Goal: Task Accomplishment & Management: Complete application form

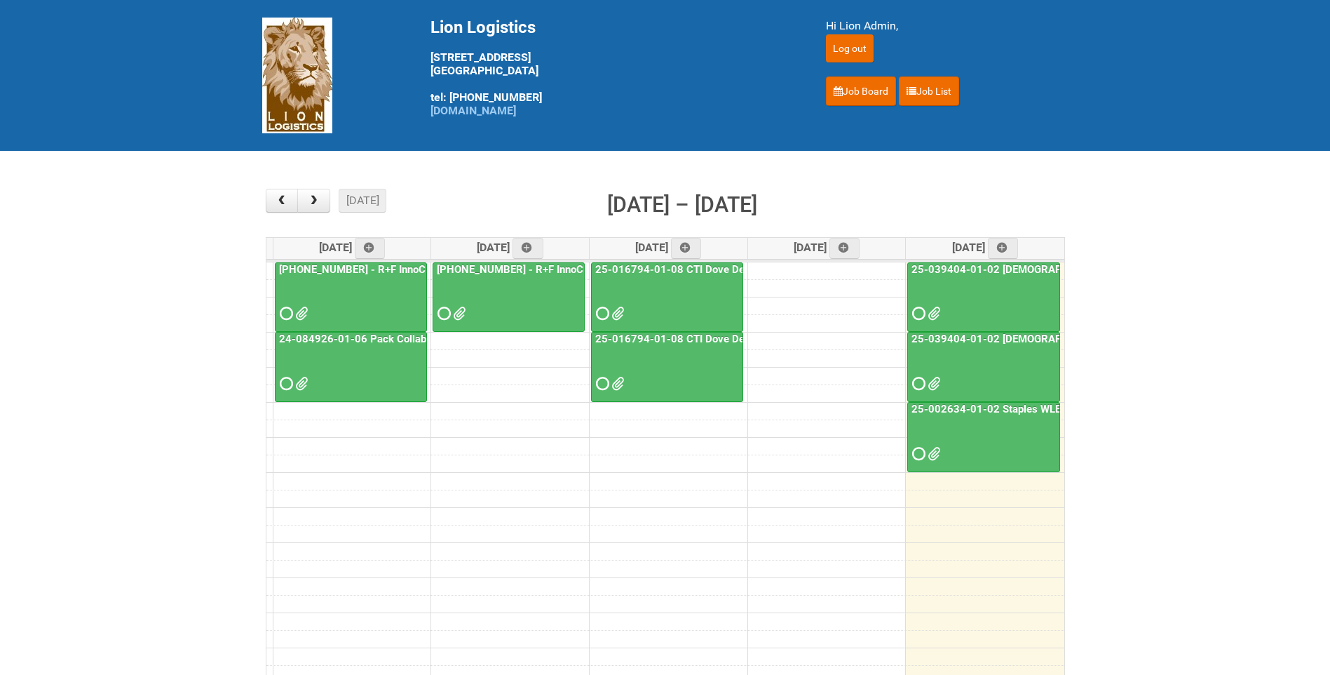
click at [984, 337] on link "25-039404-01-02 [DEMOGRAPHIC_DATA] Wet Shave SQM - photo slot" at bounding box center [1079, 338] width 341 height 13
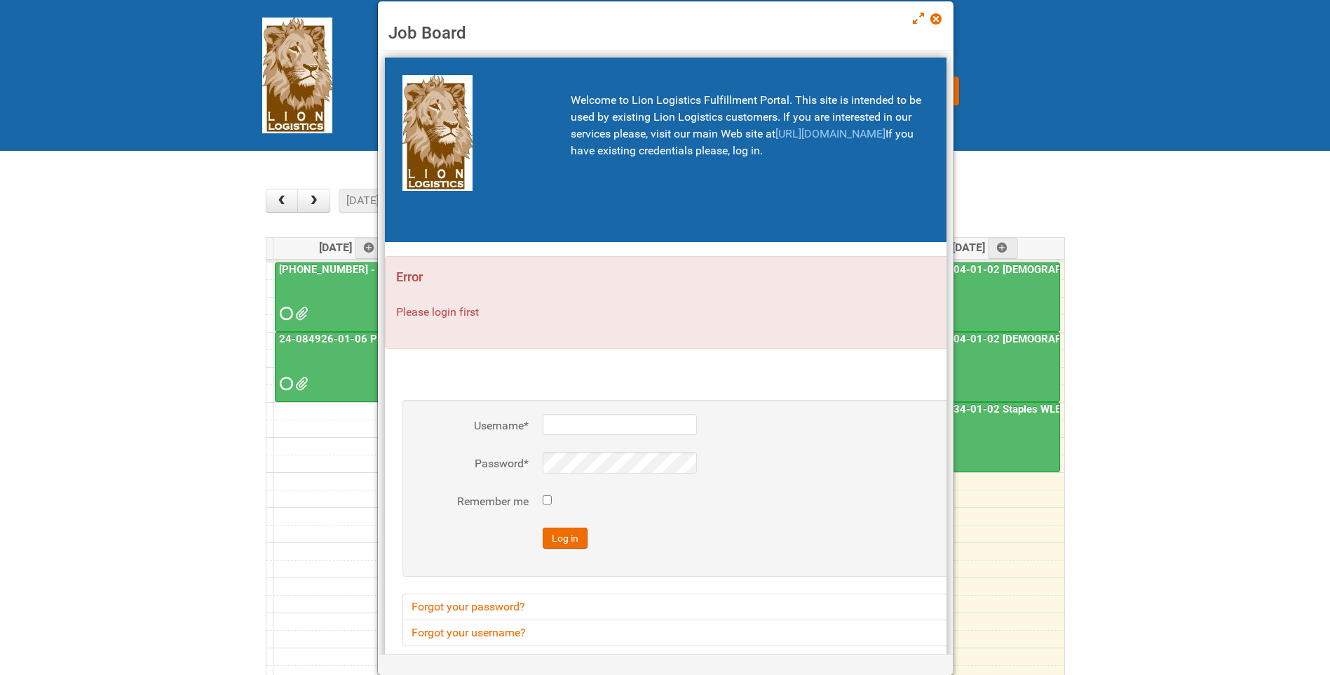
type input "lion"
click at [938, 12] on link at bounding box center [936, 20] width 13 height 17
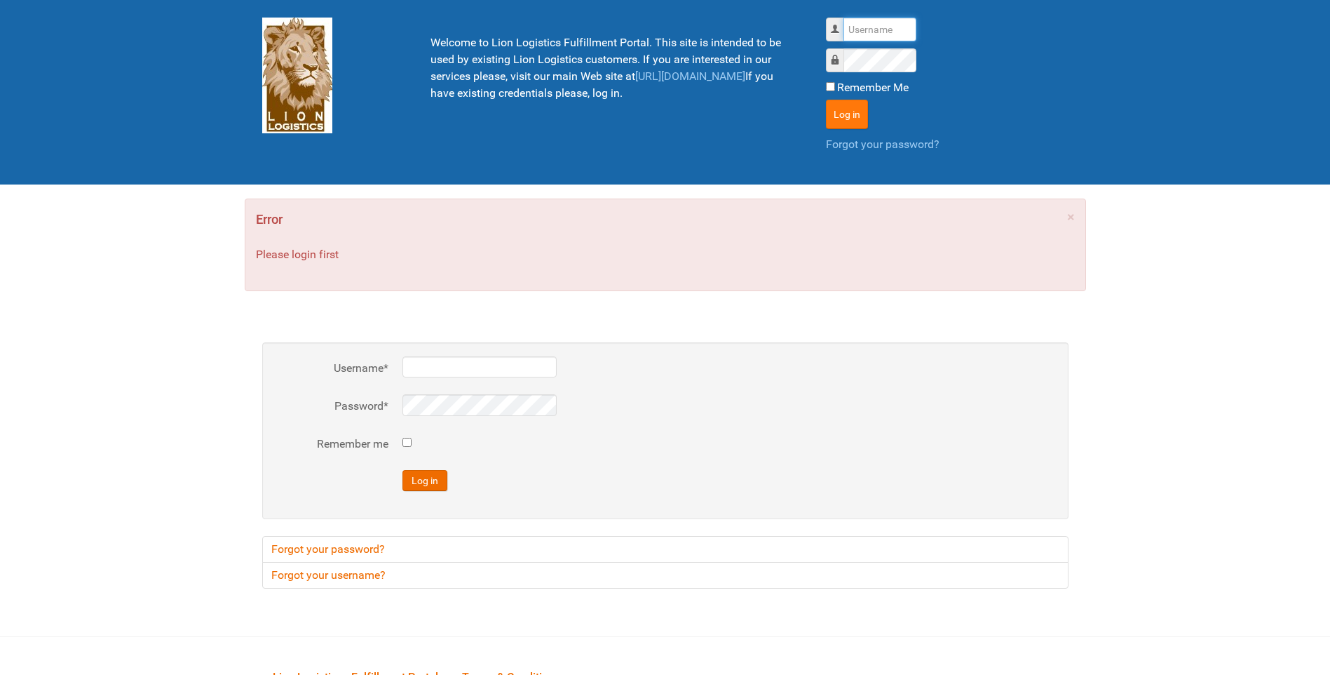
type input "lion"
click at [853, 109] on button "Log in" at bounding box center [847, 114] width 42 height 29
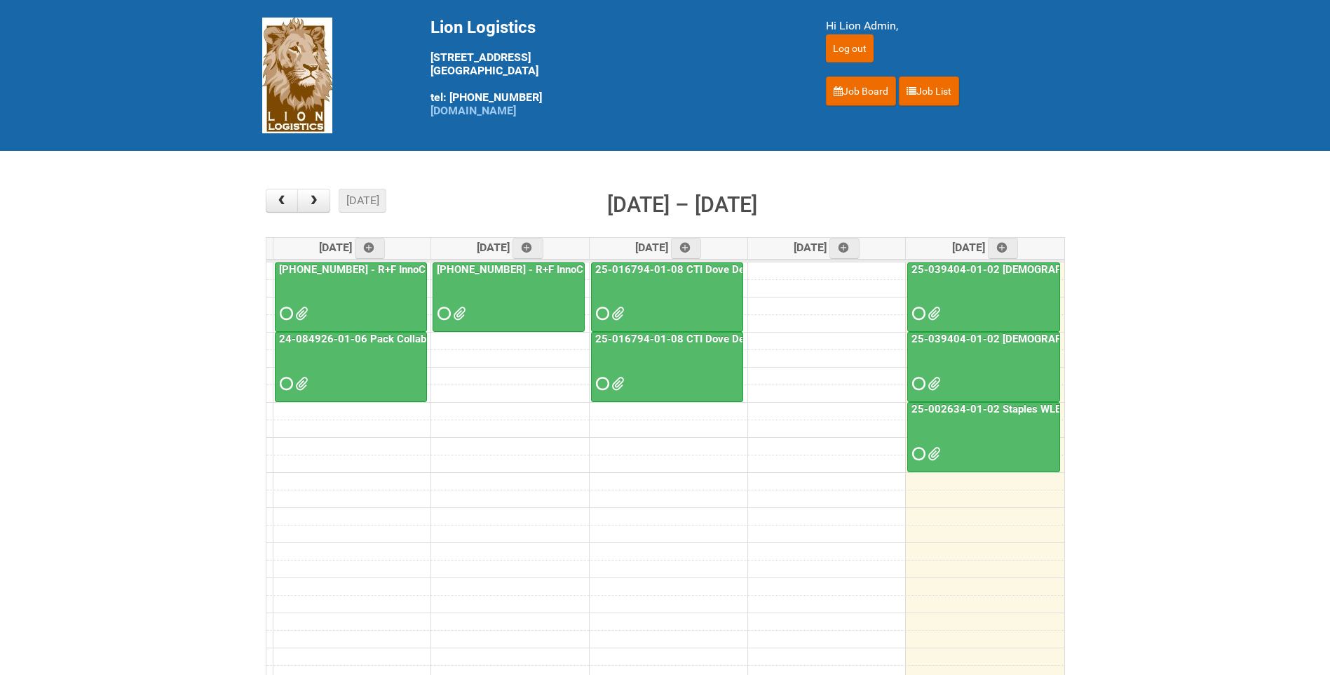
click at [1017, 402] on link "13 - 15 25-002634-01-02 Staples WLE 2025 Community - Seventh Mailing" at bounding box center [983, 437] width 153 height 70
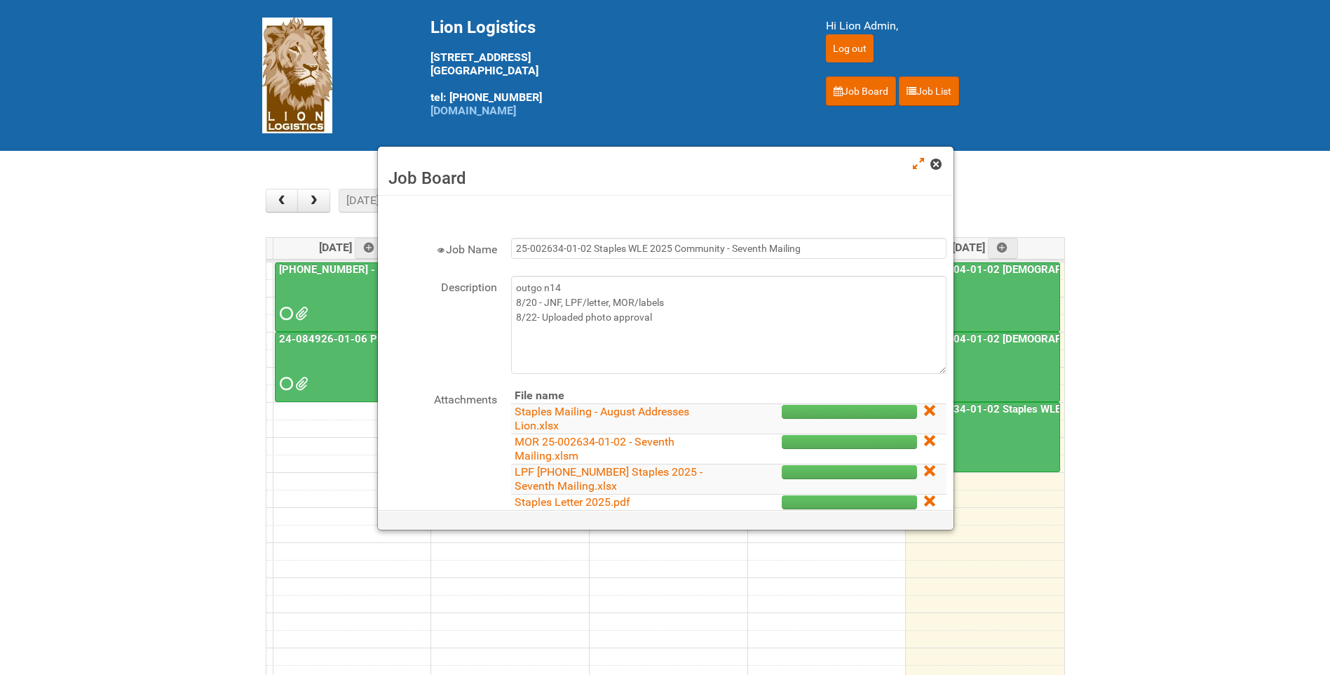
click at [935, 168] on span at bounding box center [935, 164] width 10 height 10
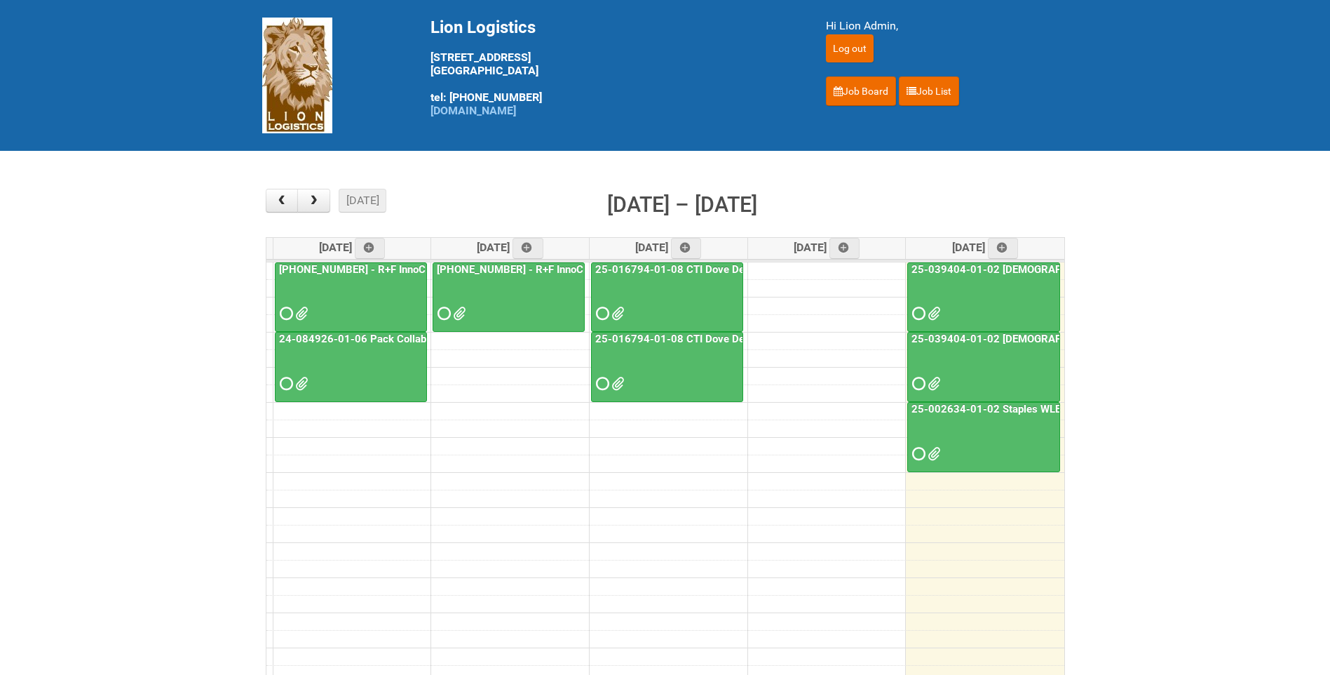
click at [983, 344] on link "25-039404-01-02 [DEMOGRAPHIC_DATA] Wet Shave SQM - photo slot" at bounding box center [1079, 338] width 341 height 13
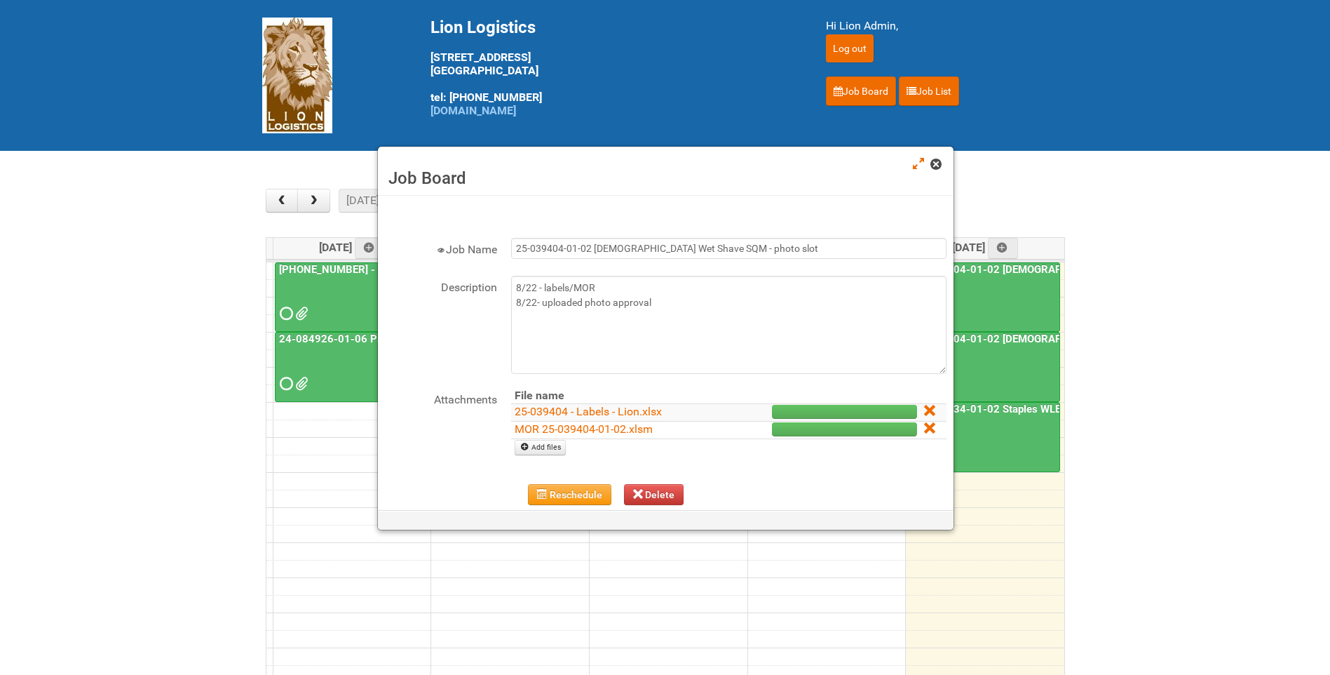
click at [942, 165] on link at bounding box center [936, 165] width 13 height 17
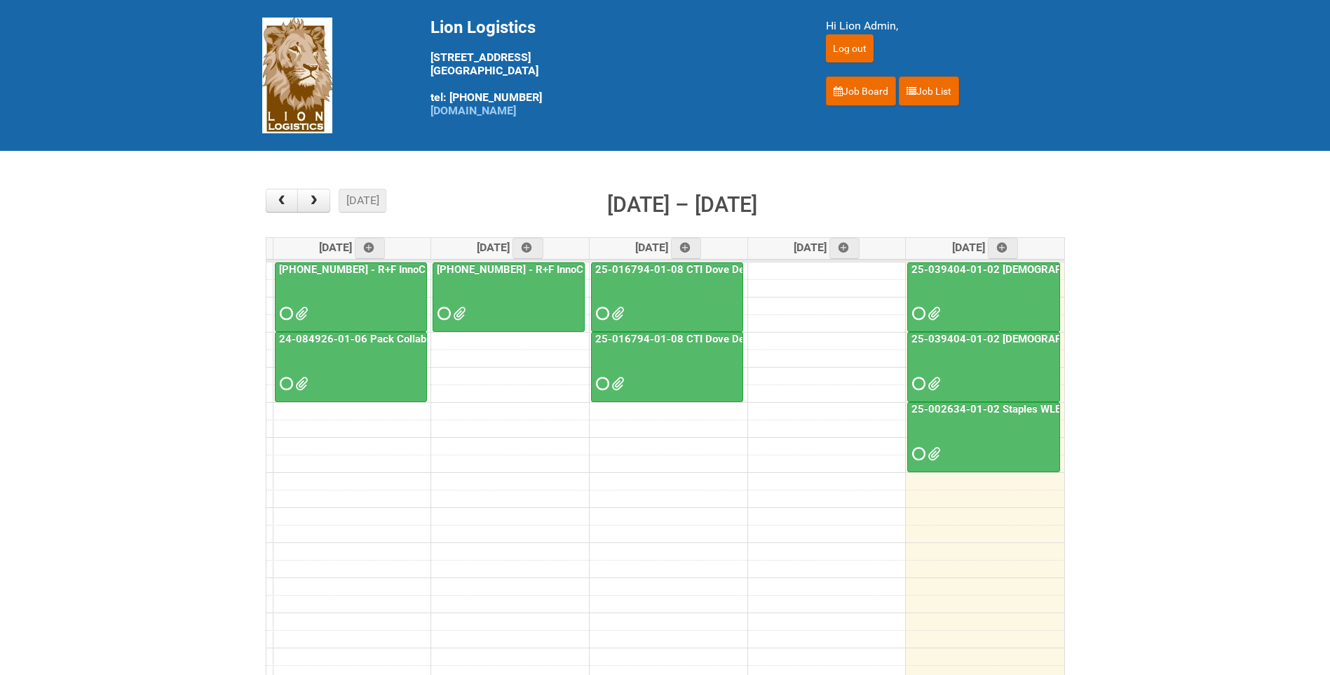
click at [966, 264] on link "25-039404-01-02 [DEMOGRAPHIC_DATA] Wet Shave SQM" at bounding box center [1051, 269] width 285 height 13
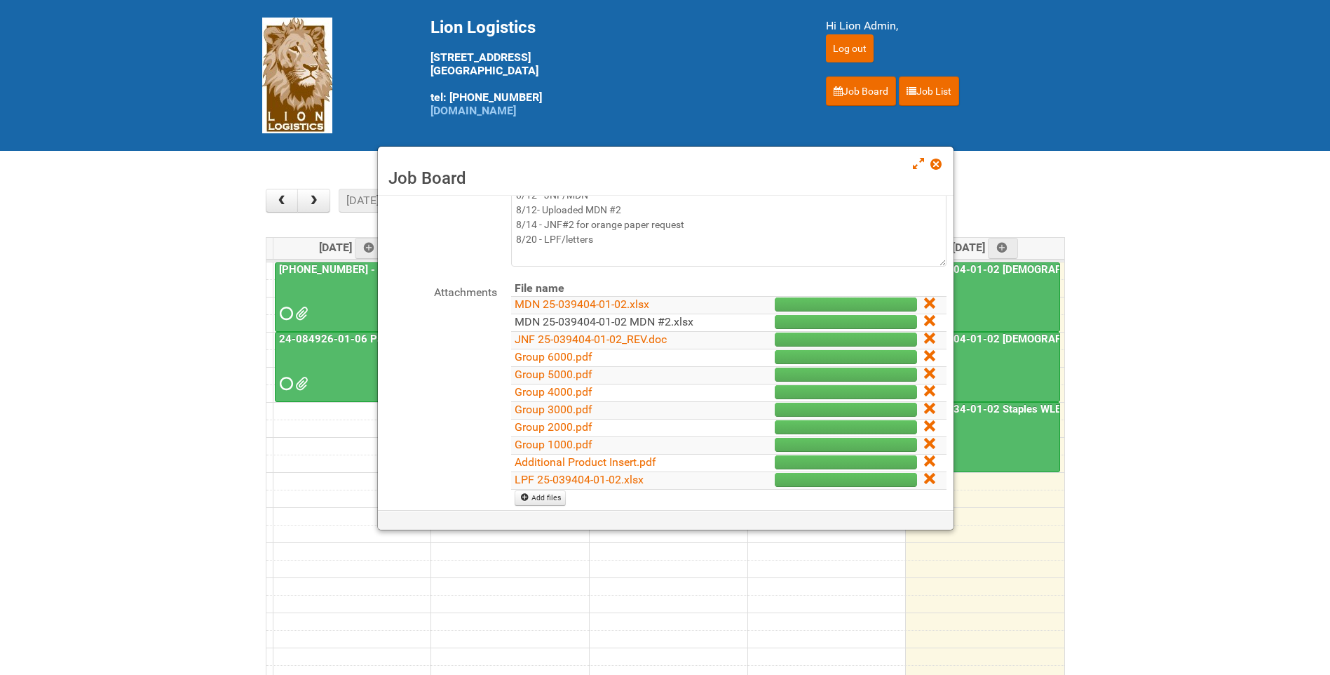
scroll to position [140, 0]
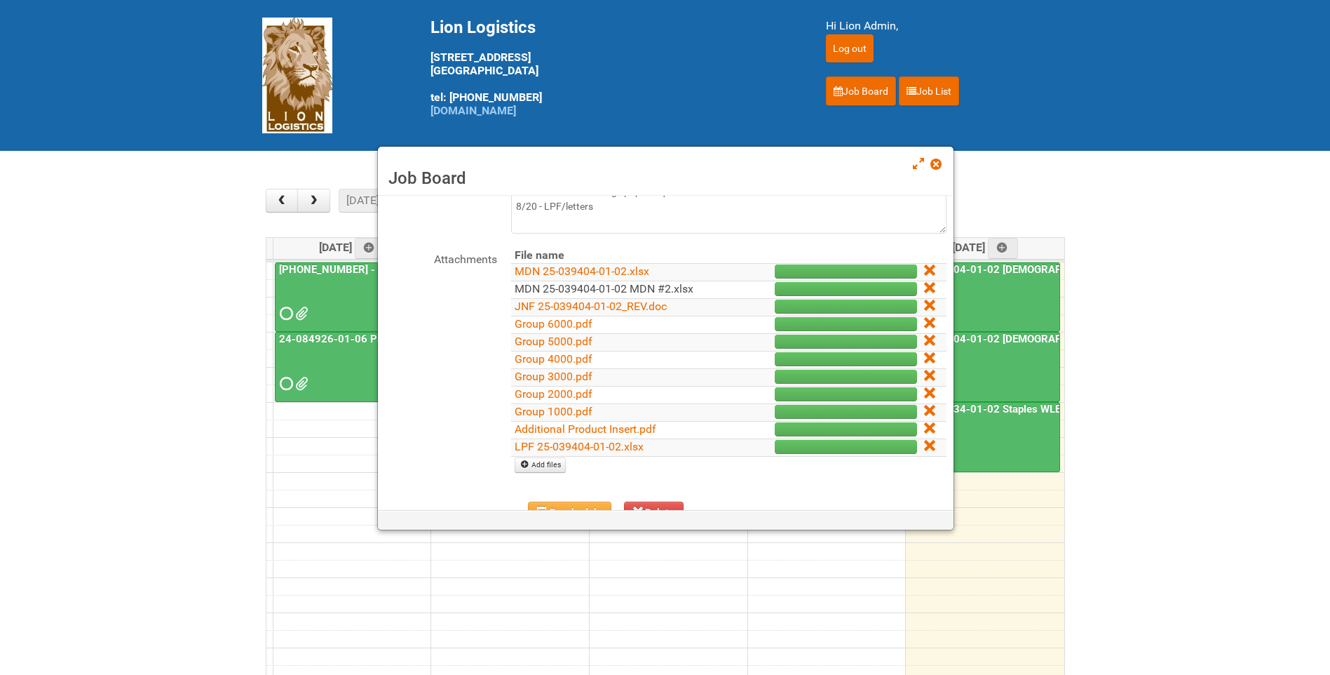
click at [630, 293] on link "MDN 25-039404-01-02 MDN #2.xlsx" at bounding box center [604, 288] width 179 height 13
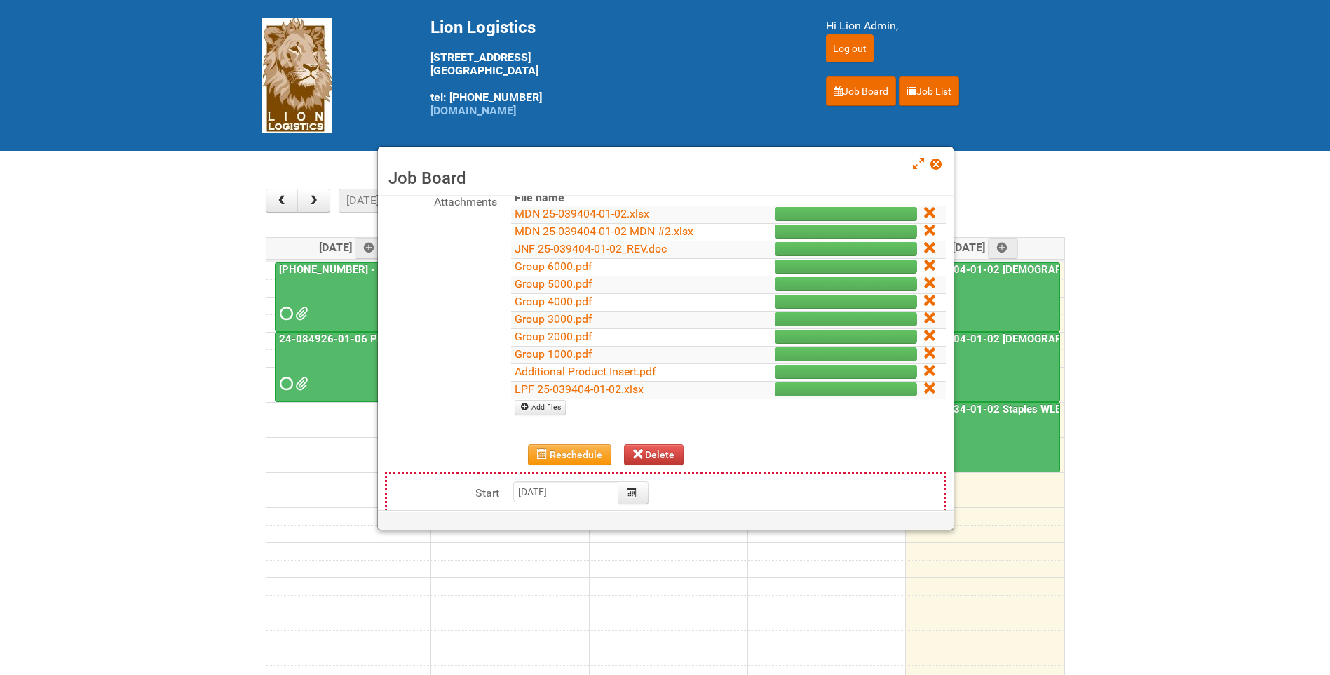
scroll to position [128, 0]
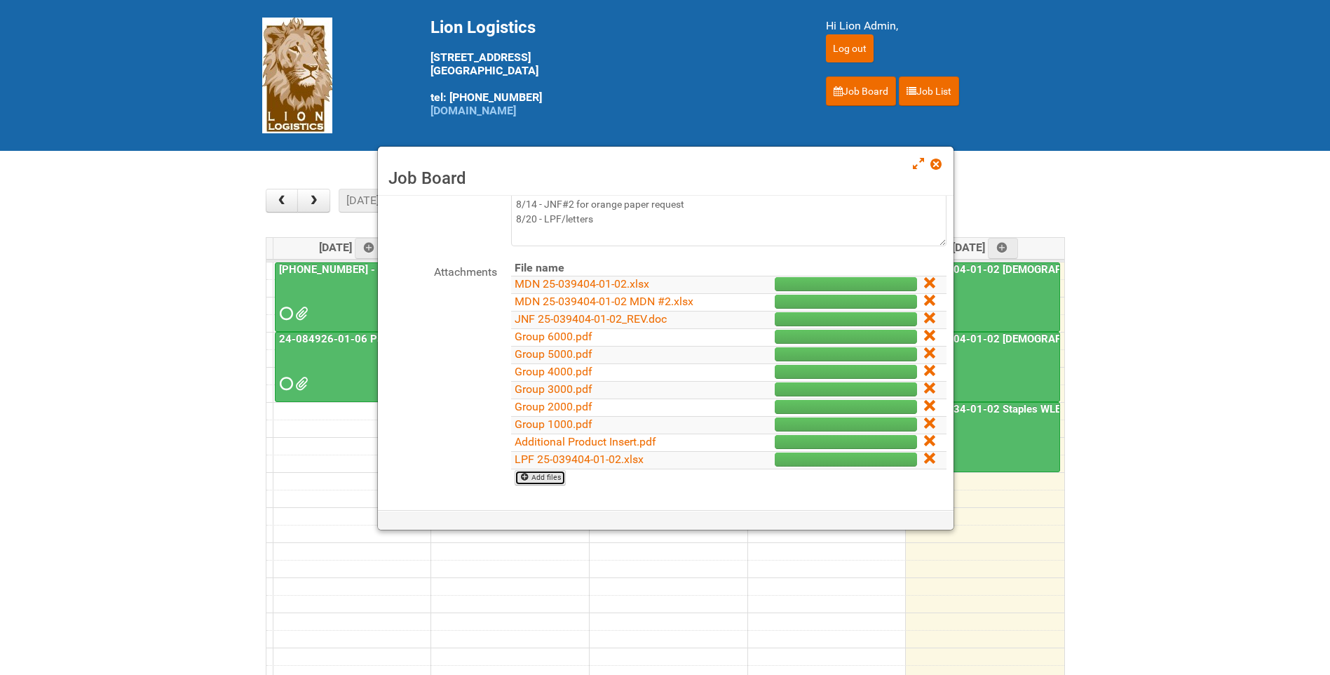
click at [552, 477] on link "Add files" at bounding box center [540, 477] width 51 height 15
type input "C:\fakepath\MDN 25-039404-01-02 MDN #2 LEFTOVERS.xlsx"
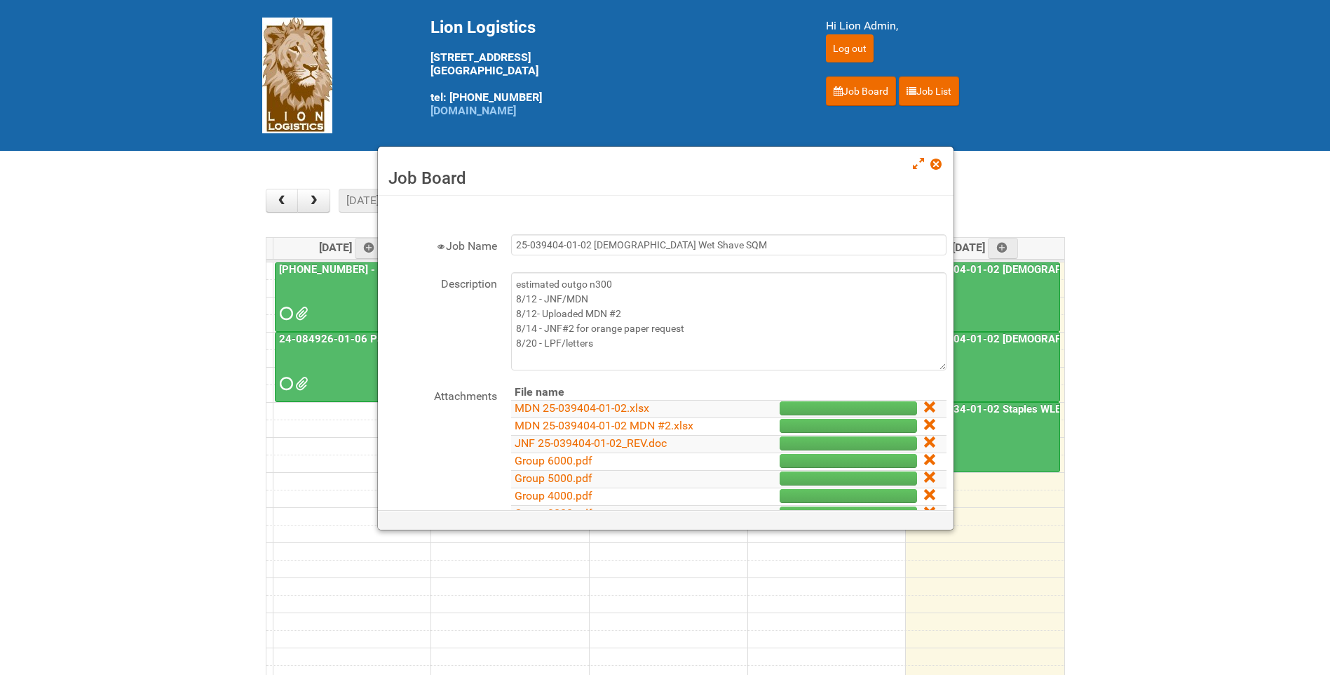
scroll to position [0, 0]
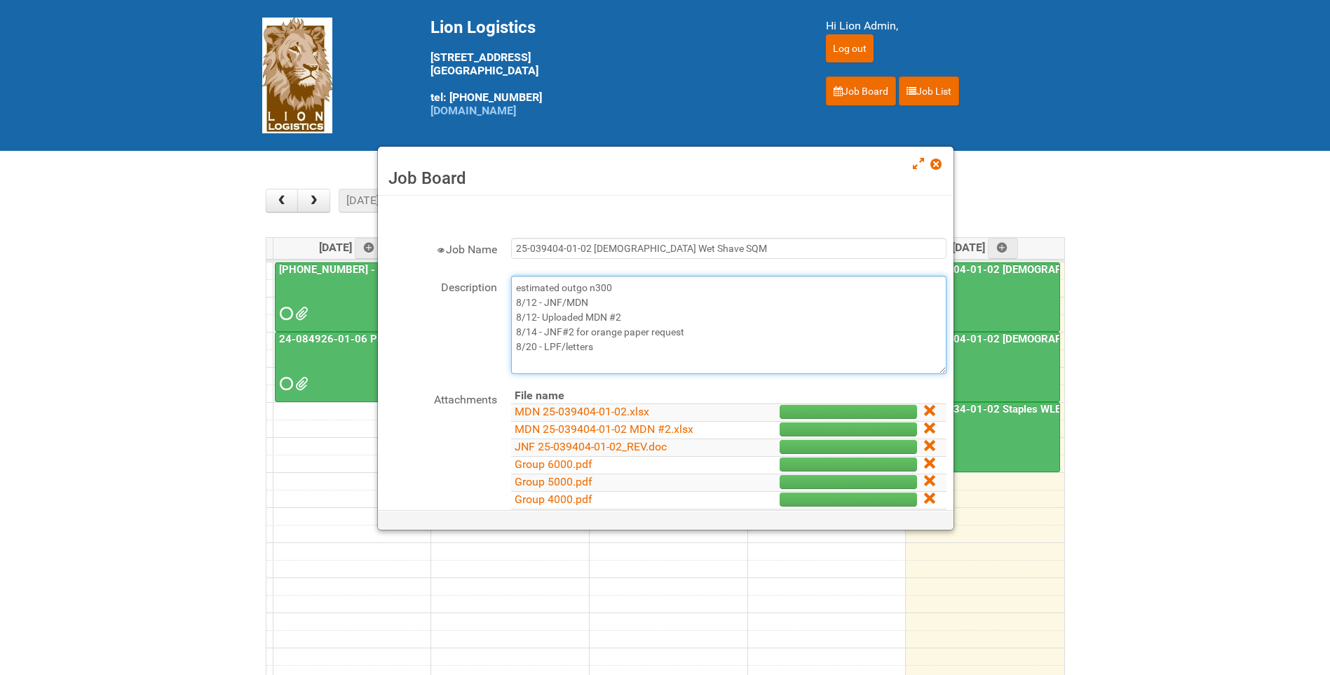
click at [707, 334] on textarea "estimated outgo n300 8/12 - JNF/MDN 8/12- Uploaded MDN #2 8/14 - JNF#2 for oran…" at bounding box center [728, 325] width 435 height 98
click at [658, 347] on textarea "estimated outgo n300 8/12 - JNF/MDN 8/12- Uploaded MDN #2 8/14 - JNF#2 for oran…" at bounding box center [728, 325] width 435 height 98
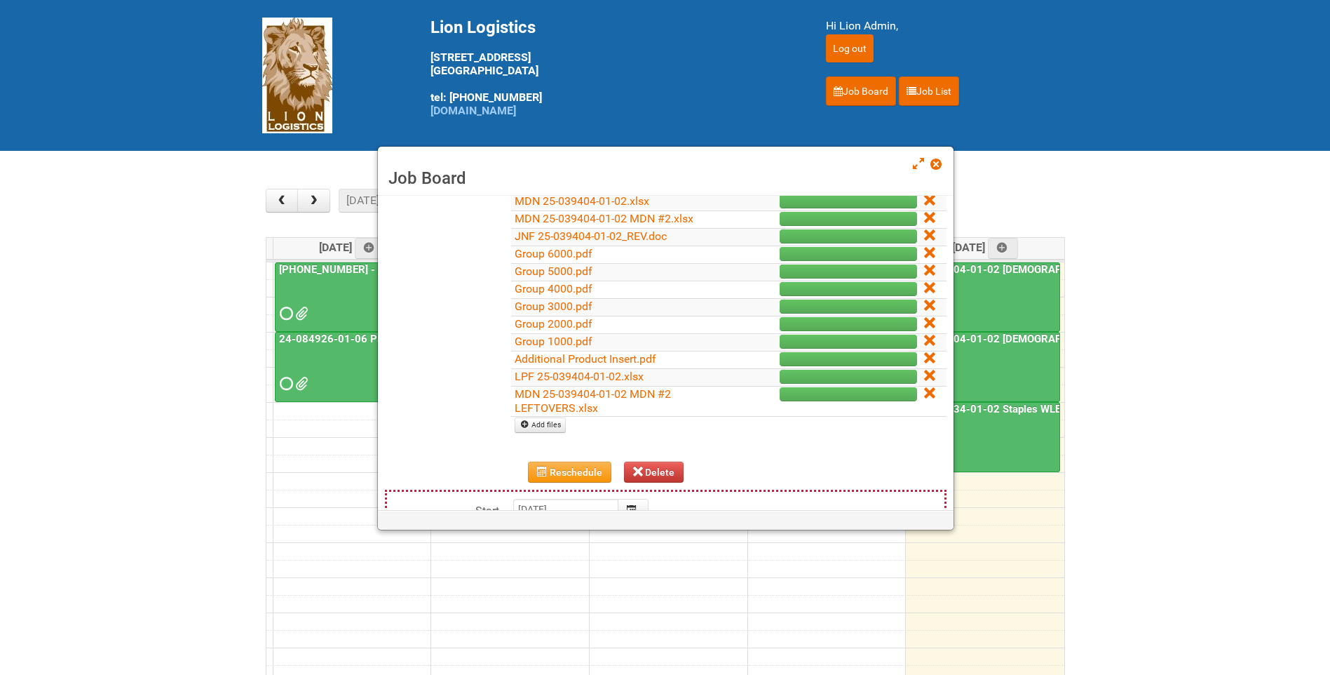
scroll to position [368, 0]
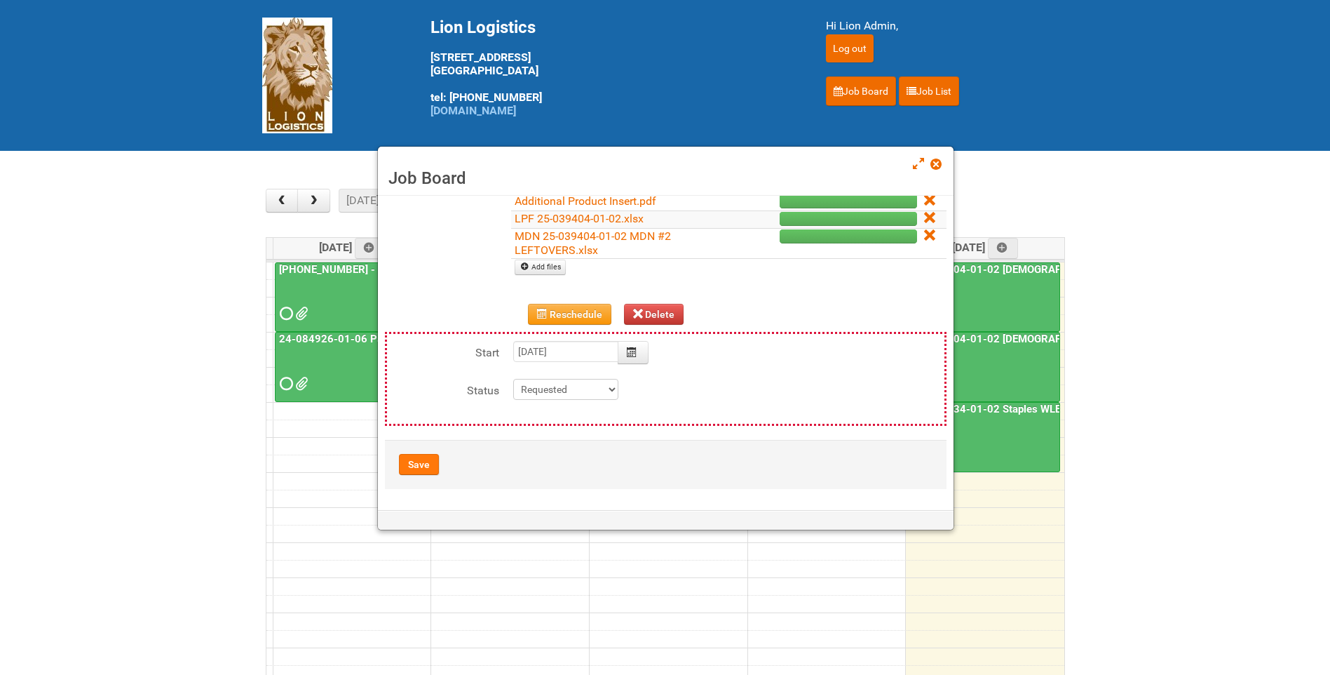
type textarea "estimated outgo n300 8/12 - JNF/MDN 8/12- Uploaded MDN #2 8/14 - JNF#2 for oran…"
click at [431, 460] on button "Save" at bounding box center [419, 464] width 40 height 21
type input "2025-08-22 09:00:00"
